Goal: Browse casually: Explore the website without a specific task or goal

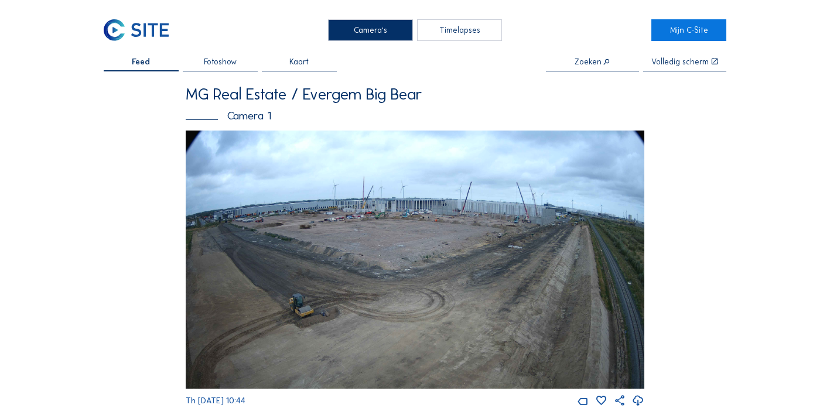
click at [364, 213] on img at bounding box center [415, 260] width 459 height 258
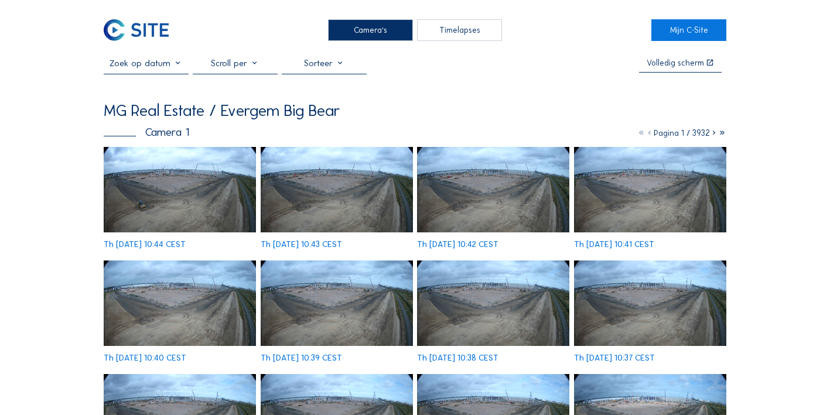
click at [142, 193] on img at bounding box center [180, 190] width 152 height 86
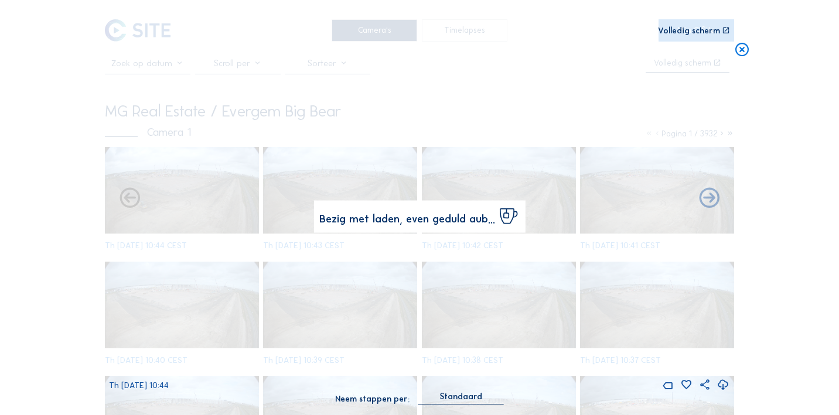
click at [142, 193] on img at bounding box center [419, 208] width 590 height 332
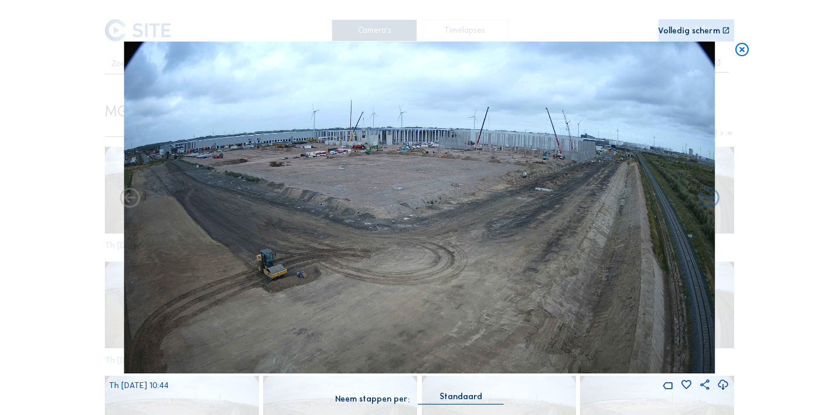
click at [494, 173] on img at bounding box center [419, 208] width 590 height 332
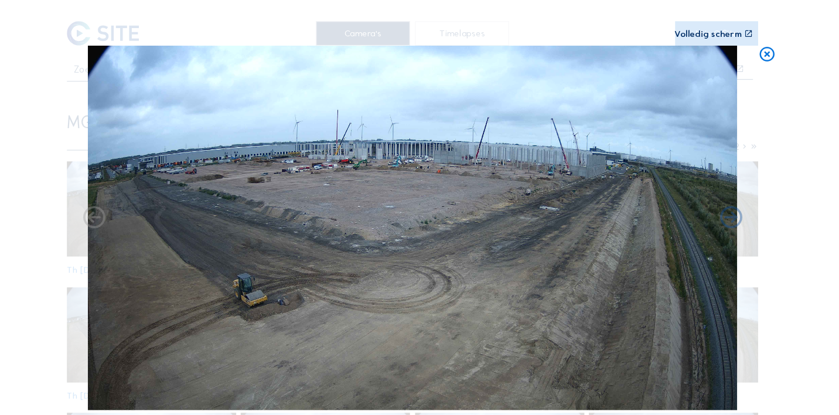
click at [743, 48] on icon at bounding box center [742, 50] width 16 height 17
